Goal: Find specific page/section: Find specific page/section

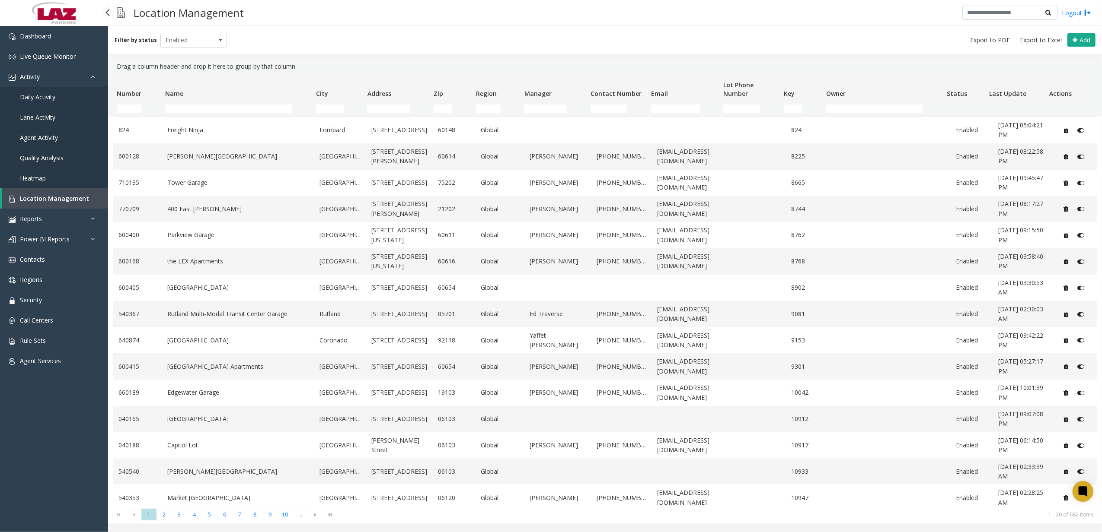
click at [54, 96] on span "Daily Activity" at bounding box center [37, 97] width 35 height 8
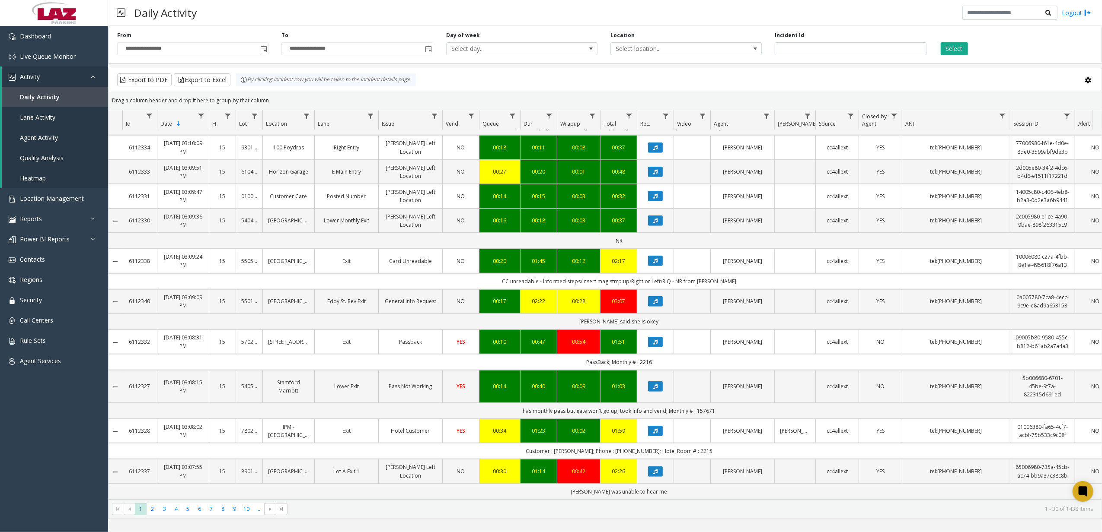
scroll to position [805, 0]
click at [54, 209] on link "Reports" at bounding box center [54, 219] width 108 height 20
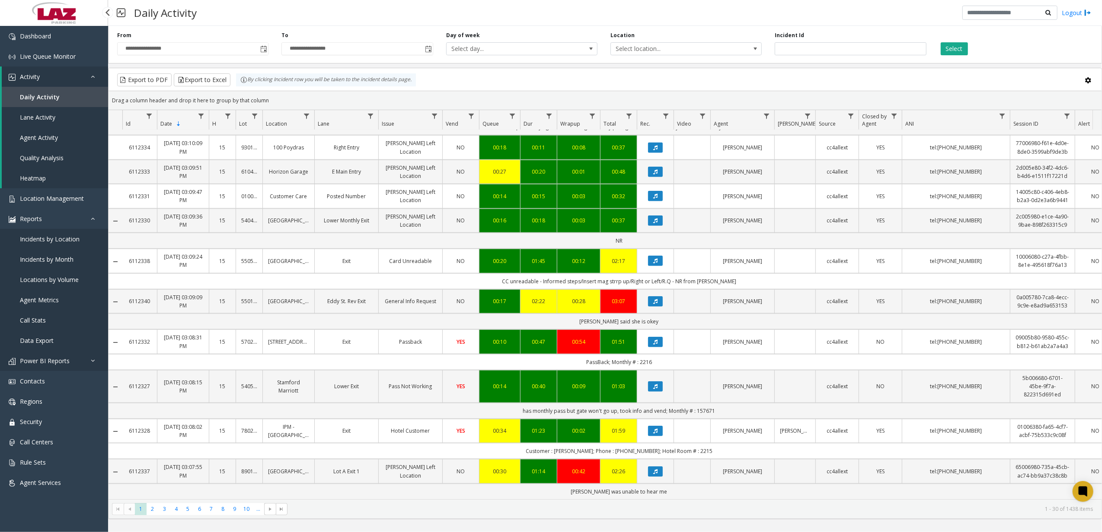
click at [64, 363] on span "Power BI Reports" at bounding box center [45, 361] width 50 height 8
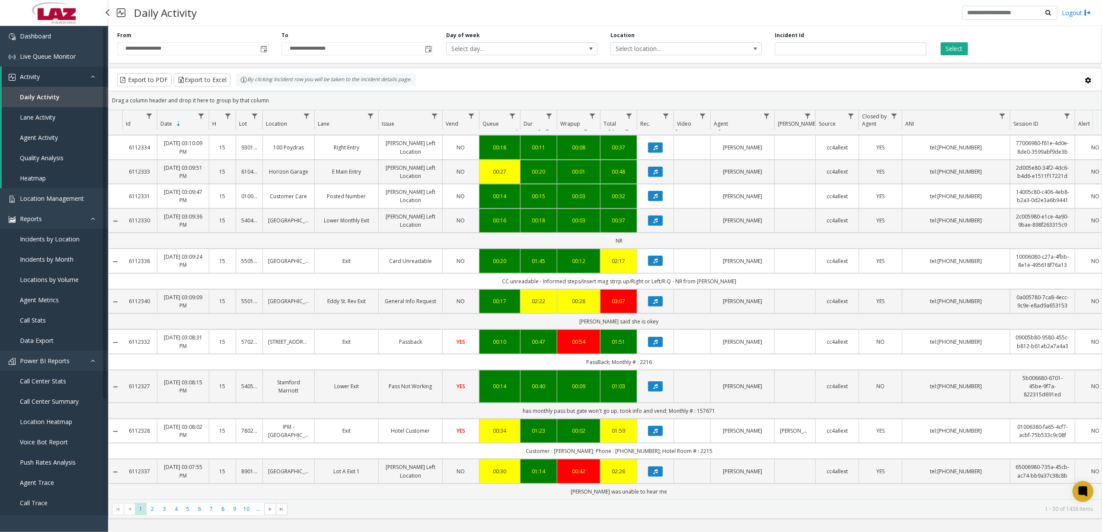
click at [51, 379] on span "Call Center Stats" at bounding box center [43, 381] width 46 height 8
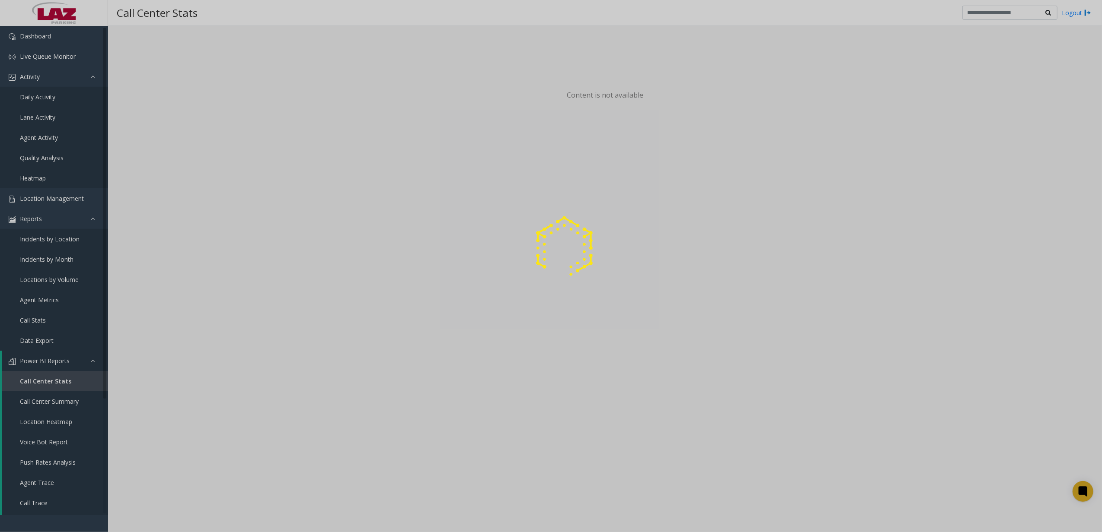
click at [64, 444] on div at bounding box center [551, 266] width 1102 height 532
click at [63, 444] on div at bounding box center [551, 266] width 1102 height 532
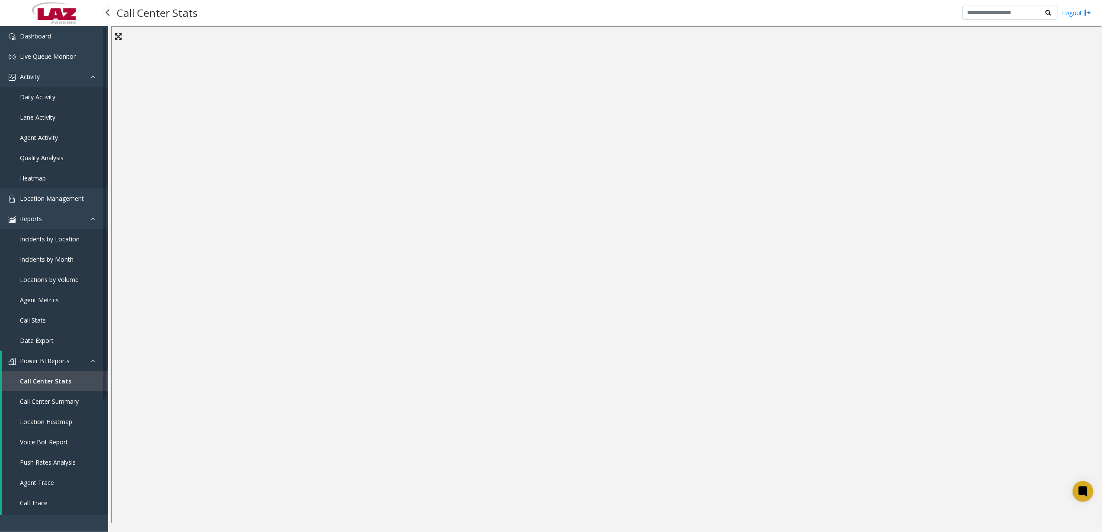
click at [63, 444] on span "Voice Bot Report" at bounding box center [44, 442] width 48 height 8
